Goal: Information Seeking & Learning: Learn about a topic

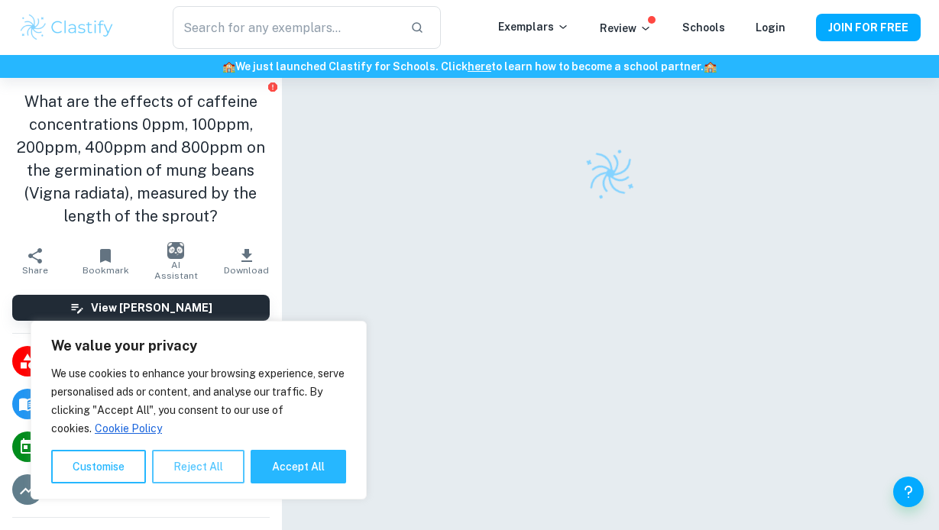
click at [209, 473] on button "Reject All" at bounding box center [198, 467] width 92 height 34
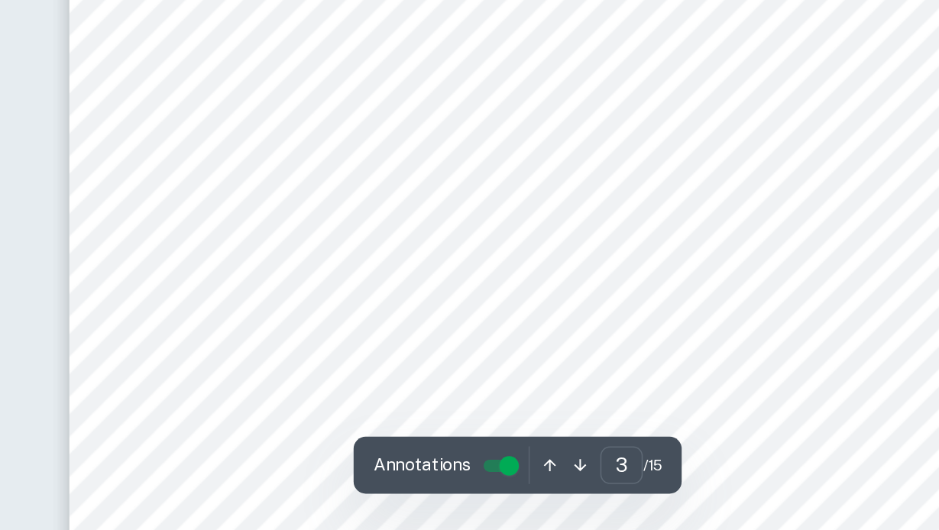
scroll to position [1959, 0]
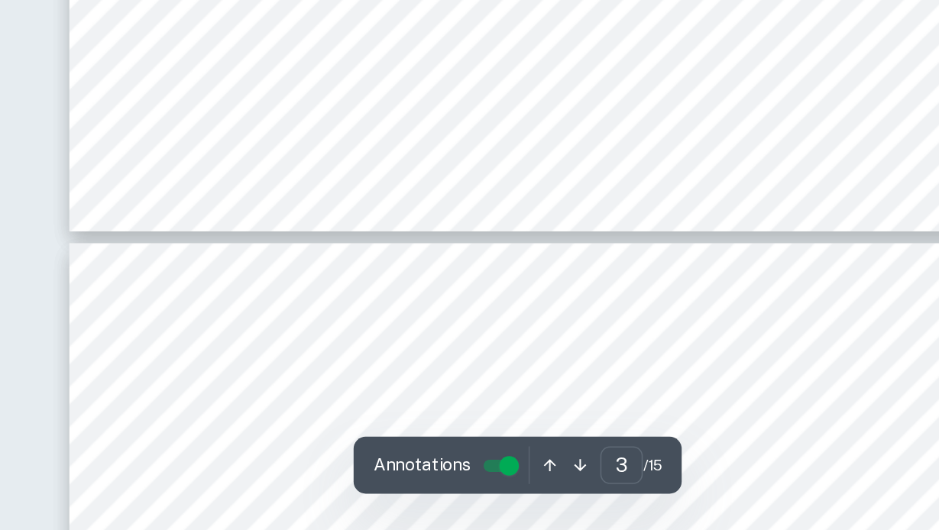
type input "4"
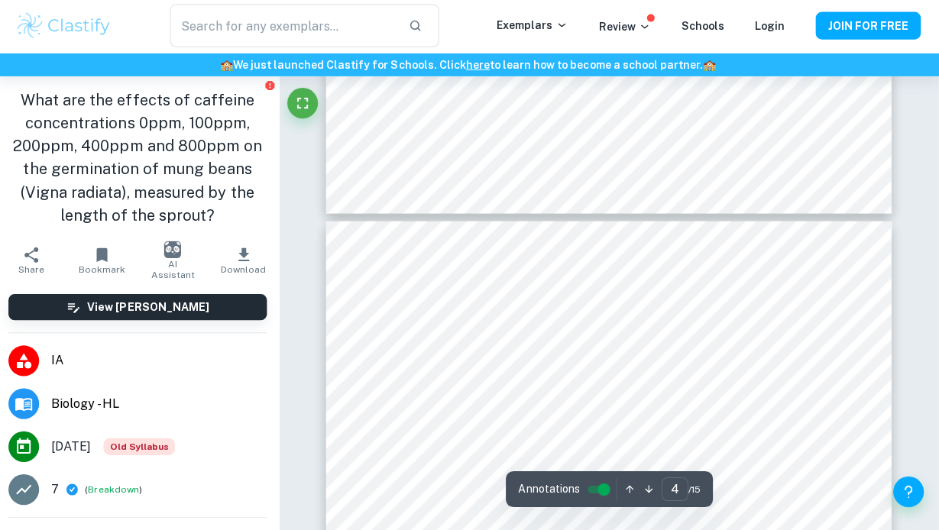
scroll to position [2463, 0]
